Goal: Navigation & Orientation: Find specific page/section

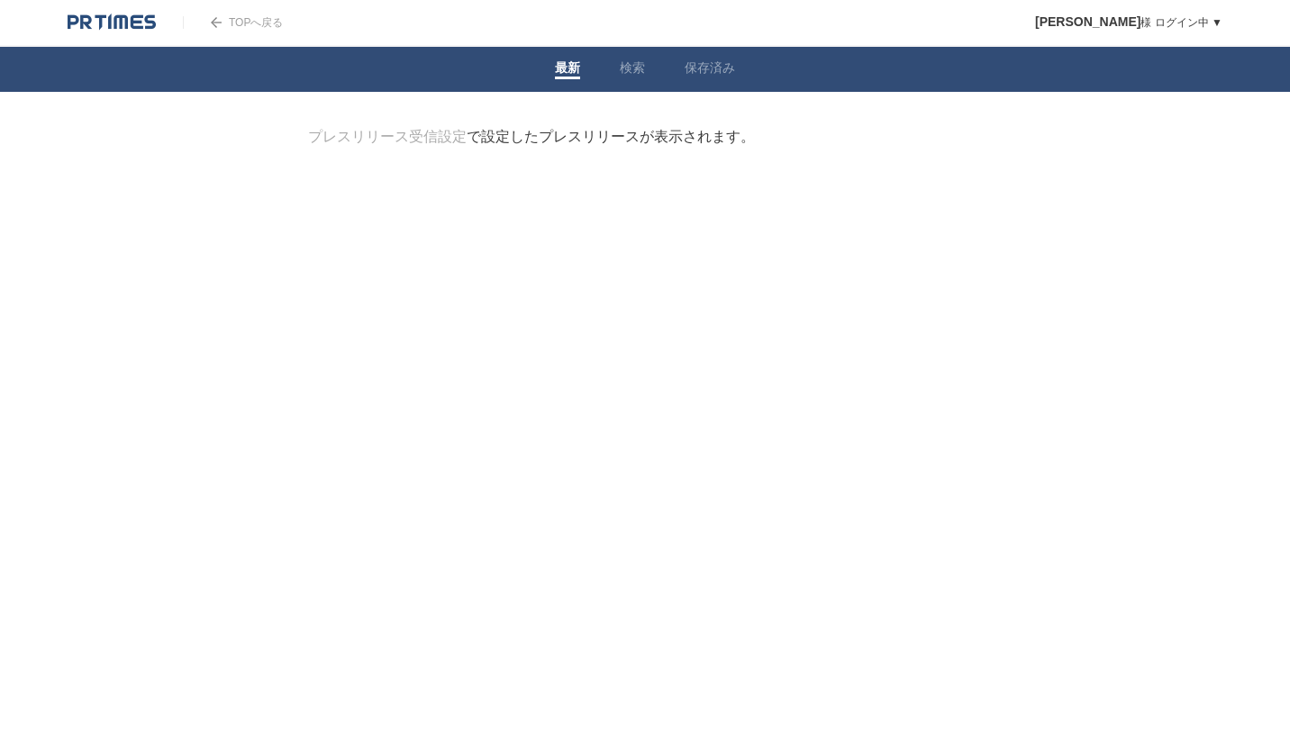
click at [246, 216] on body "TOPへ戻る [PERSON_NAME] ログイン中 ▼ プレスリリース受信設定 フォロー 除外リスト アカウント設定 閲覧履歴 退会手続き PR TIMES…" at bounding box center [645, 132] width 1290 height 264
click at [842, 140] on div "プレスリリース受信設定 で設定したプレスリリースが表示されます。" at bounding box center [645, 137] width 674 height 19
drag, startPoint x: 856, startPoint y: 139, endPoint x: 396, endPoint y: 160, distance: 459.8
click at [855, 139] on div "プレスリリース受信設定 で設定したプレスリリースが表示されます。" at bounding box center [645, 137] width 674 height 19
drag, startPoint x: 245, startPoint y: 160, endPoint x: 875, endPoint y: 179, distance: 630.7
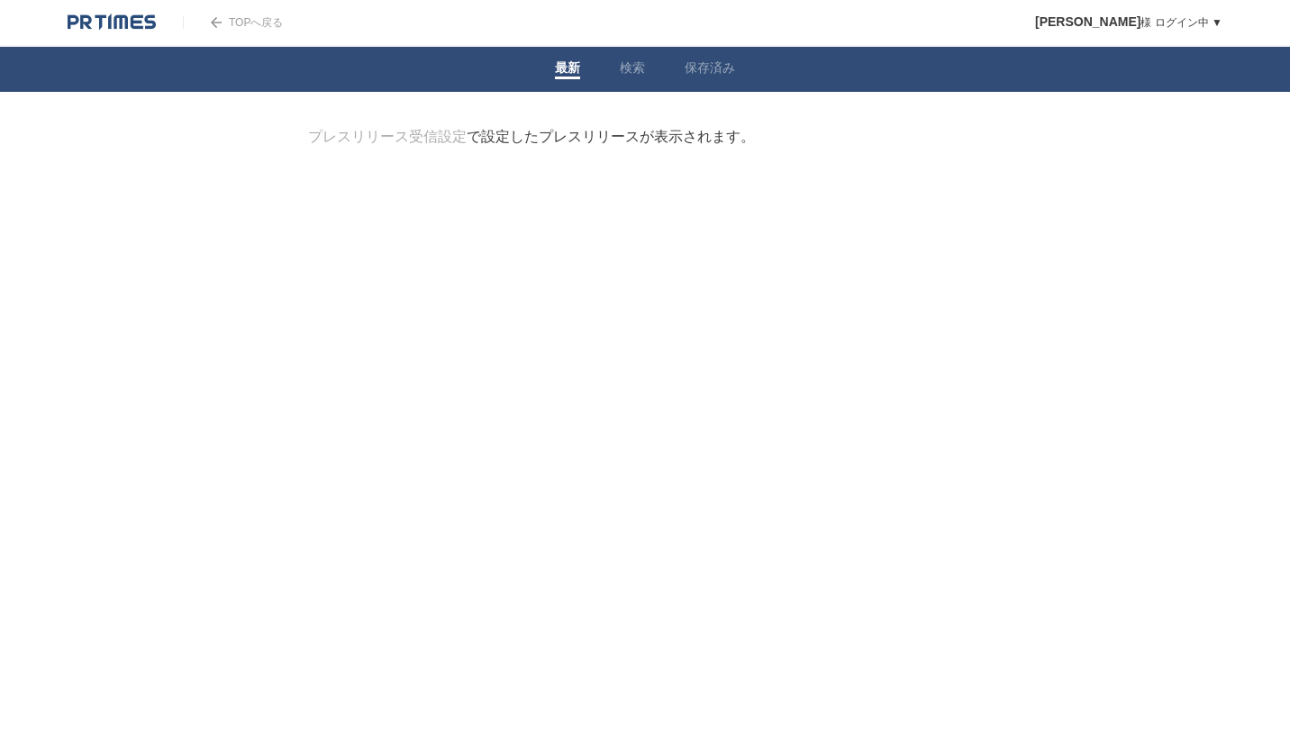
click at [245, 160] on body "TOPへ戻る [PERSON_NAME] ログイン中 ▼ プレスリリース受信設定 フォロー 除外リスト アカウント設定 閲覧履歴 退会手続き PR TIMES…" at bounding box center [645, 132] width 1290 height 264
click at [897, 178] on div at bounding box center [644, 219] width 729 height 90
click at [751, 153] on main "プレスリリース受信設定 で設定したプレスリリースが表示されます。 閲覧履歴を表示します。 フォロー たくさんの企業がPR TIMESを利用しています。企業名か…" at bounding box center [644, 196] width 729 height 136
click at [755, 147] on div "プレスリリース受信設定 で設定したプレスリリースが表示されます。" at bounding box center [645, 137] width 674 height 19
drag, startPoint x: 479, startPoint y: 145, endPoint x: 661, endPoint y: 143, distance: 181.9
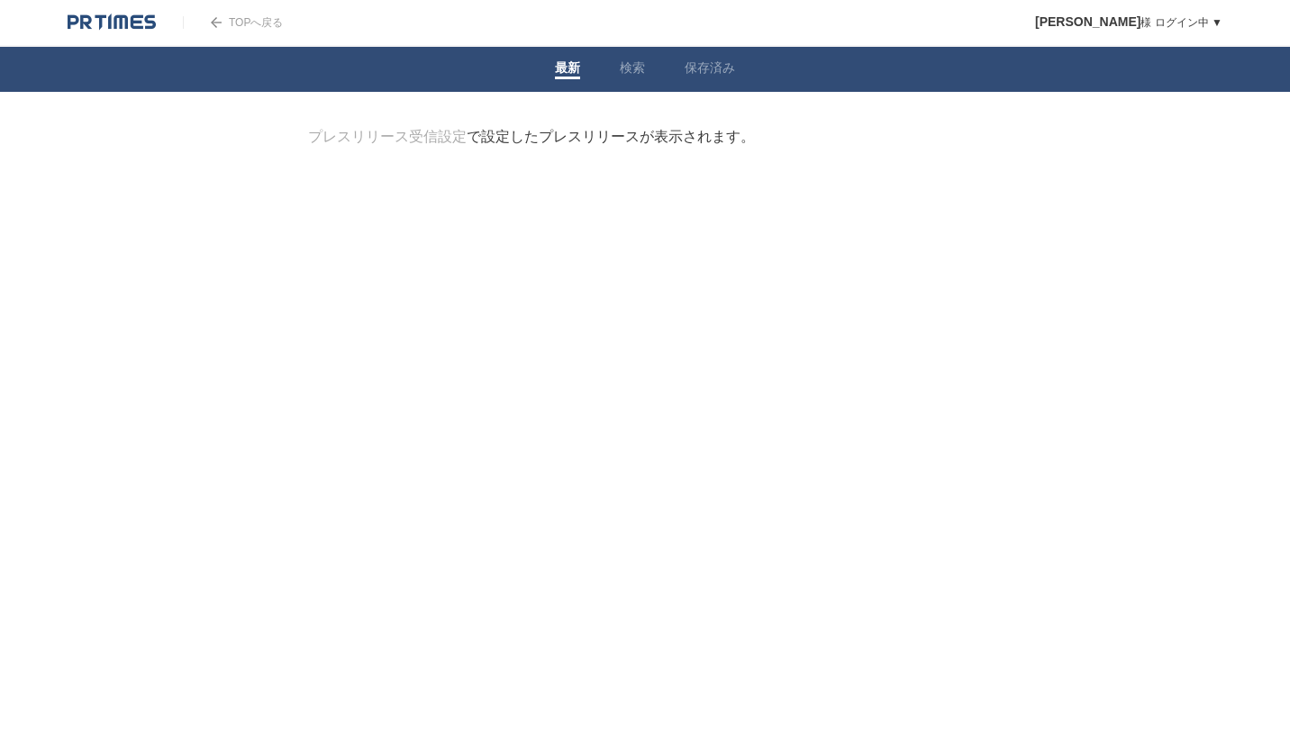
click at [482, 145] on div "プレスリリース受信設定 で設定したプレスリリースが表示されます。" at bounding box center [531, 137] width 447 height 19
drag, startPoint x: 792, startPoint y: 140, endPoint x: 648, endPoint y: 154, distance: 143.9
click at [768, 146] on div "プレスリリース受信設定 で設定したプレスリリースが表示されます。" at bounding box center [645, 137] width 674 height 19
click at [228, 147] on body "TOPへ戻る [PERSON_NAME] ログイン中 ▼ プレスリリース受信設定 フォロー 除外リスト アカウント設定 閲覧履歴 退会手続き PR TIMES…" at bounding box center [645, 132] width 1290 height 264
click at [240, 122] on body "TOPへ戻る [PERSON_NAME] ログイン中 ▼ プレスリリース受信設定 フォロー 除外リスト アカウント設定 閲覧履歴 退会手続き PR TIMES…" at bounding box center [645, 132] width 1290 height 264
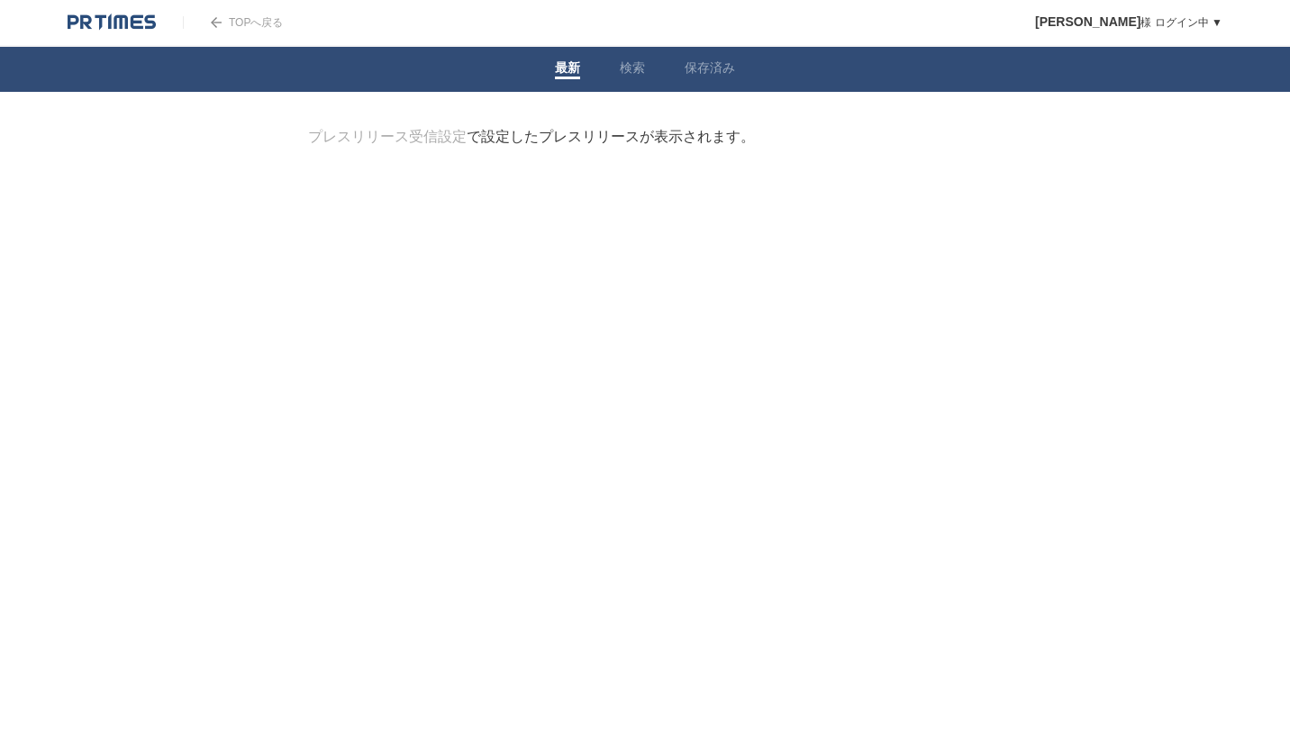
drag, startPoint x: 118, startPoint y: 191, endPoint x: 537, endPoint y: 137, distance: 422.2
click at [128, 191] on body "TOPへ戻る [PERSON_NAME] ログイン中 ▼ プレスリリース受信設定 フォロー 除外リスト アカウント設定 閲覧履歴 退会手続き PR TIMES…" at bounding box center [645, 132] width 1290 height 264
drag, startPoint x: 512, startPoint y: 145, endPoint x: 608, endPoint y: 140, distance: 96.5
click at [514, 140] on div "プレスリリース受信設定 で設定したプレスリリースが表示されます。" at bounding box center [531, 137] width 447 height 19
click at [651, 134] on div "プレスリリース受信設定 で設定したプレスリリースが表示されます。" at bounding box center [531, 137] width 447 height 19
